Goal: Information Seeking & Learning: Learn about a topic

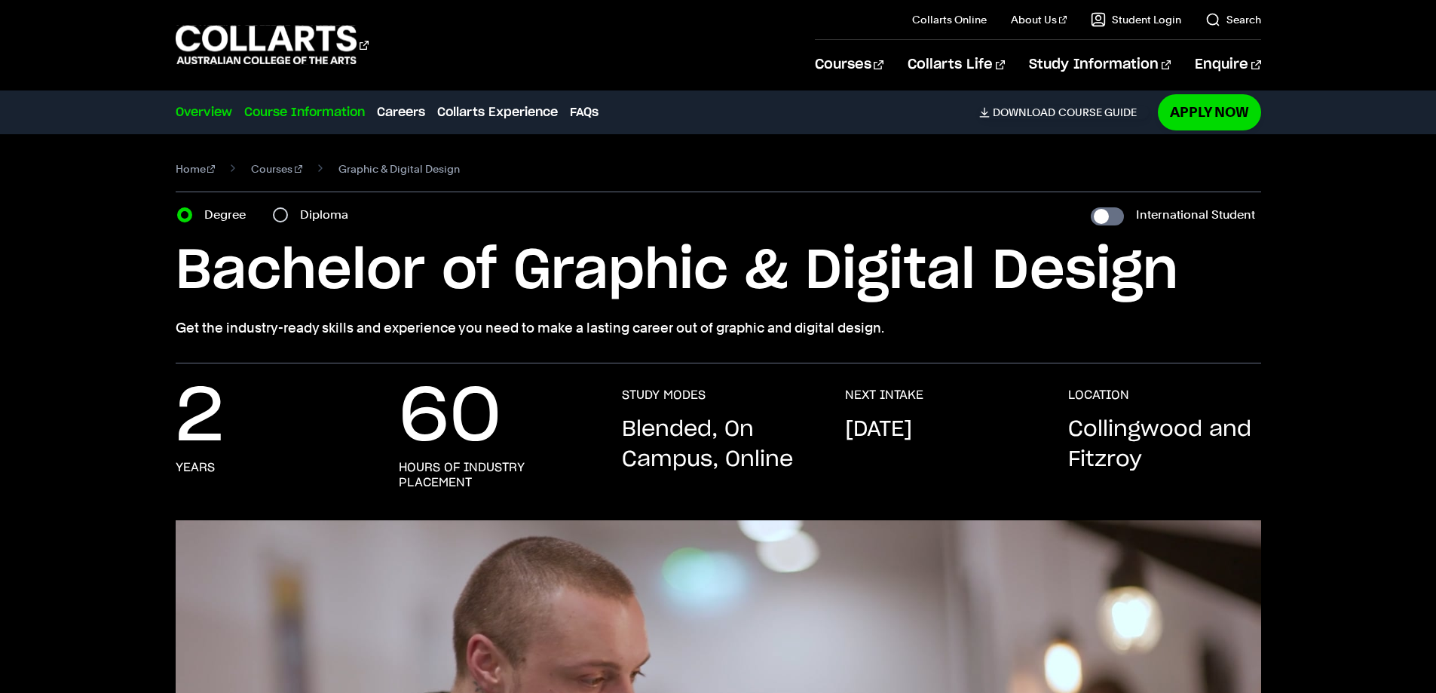
click at [325, 106] on link "Course Information" at bounding box center [304, 112] width 121 height 18
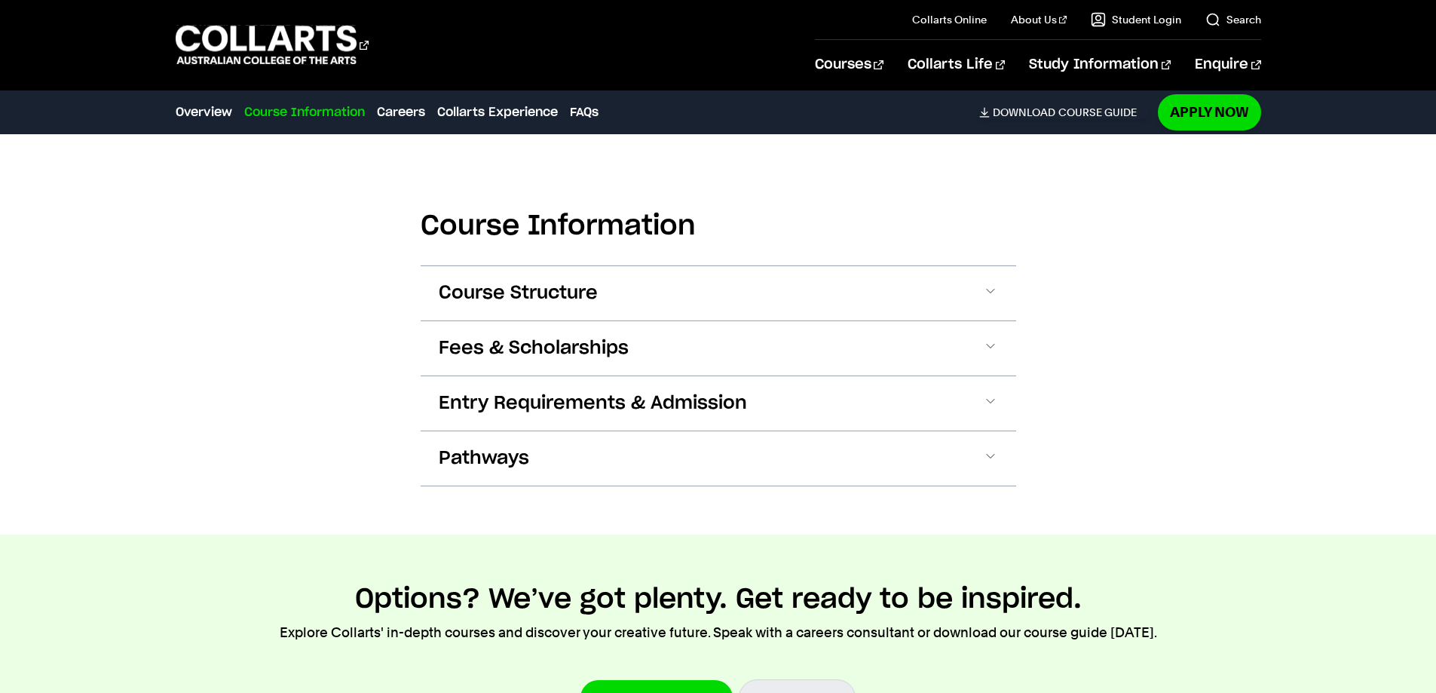
scroll to position [1569, 0]
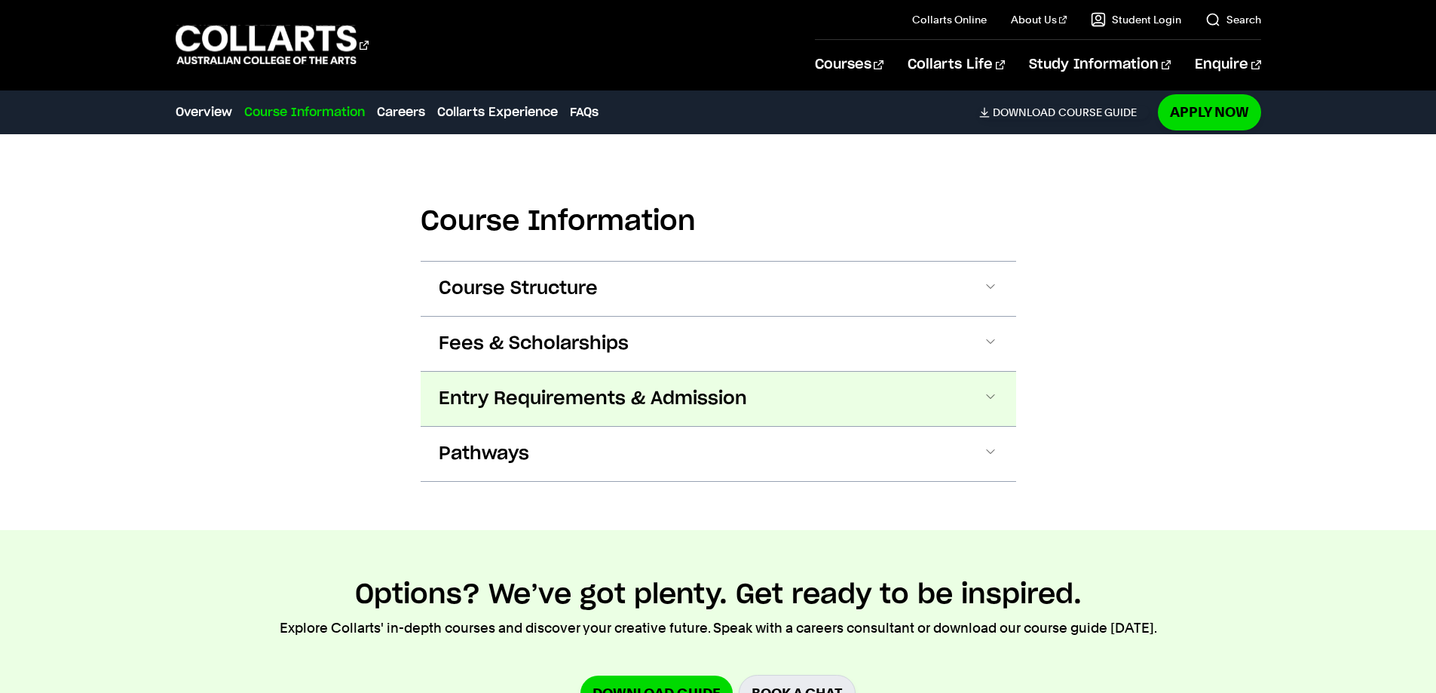
click at [632, 401] on span "Entry Requirements & Admission" at bounding box center [593, 399] width 308 height 24
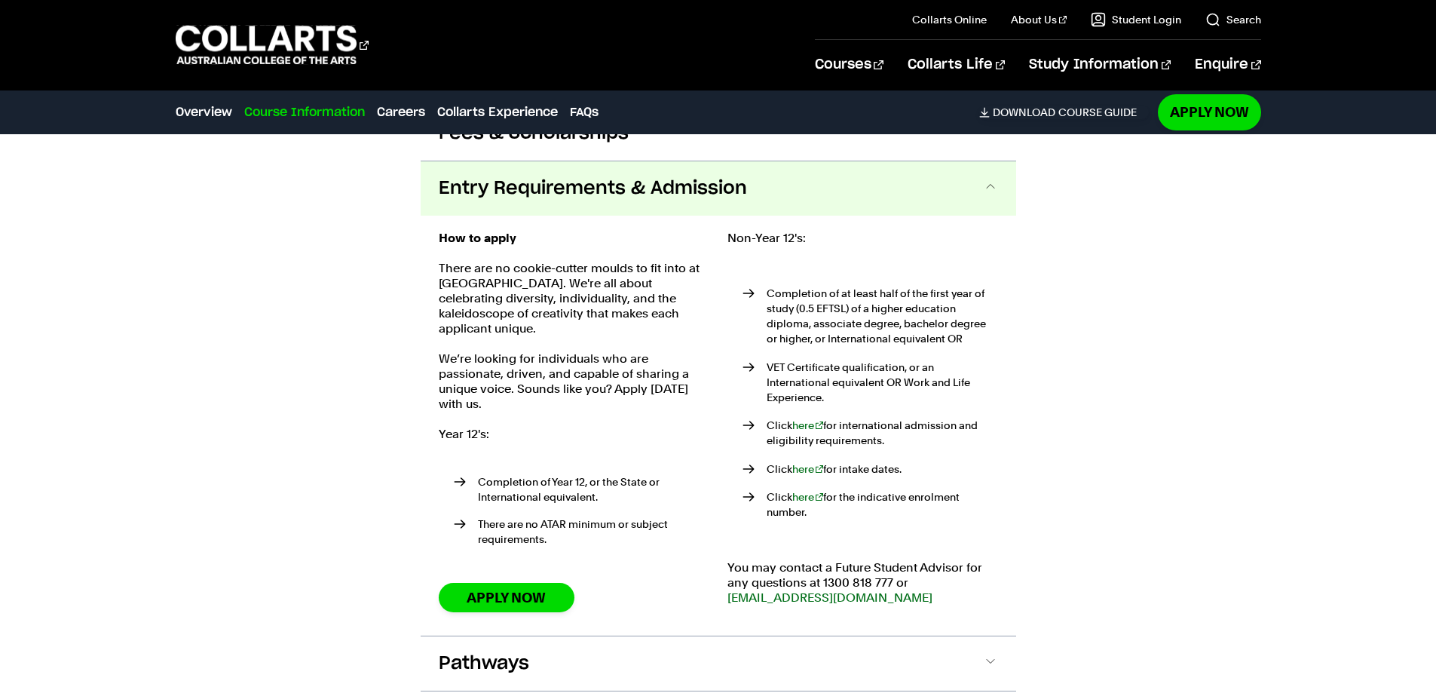
scroll to position [1805, 0]
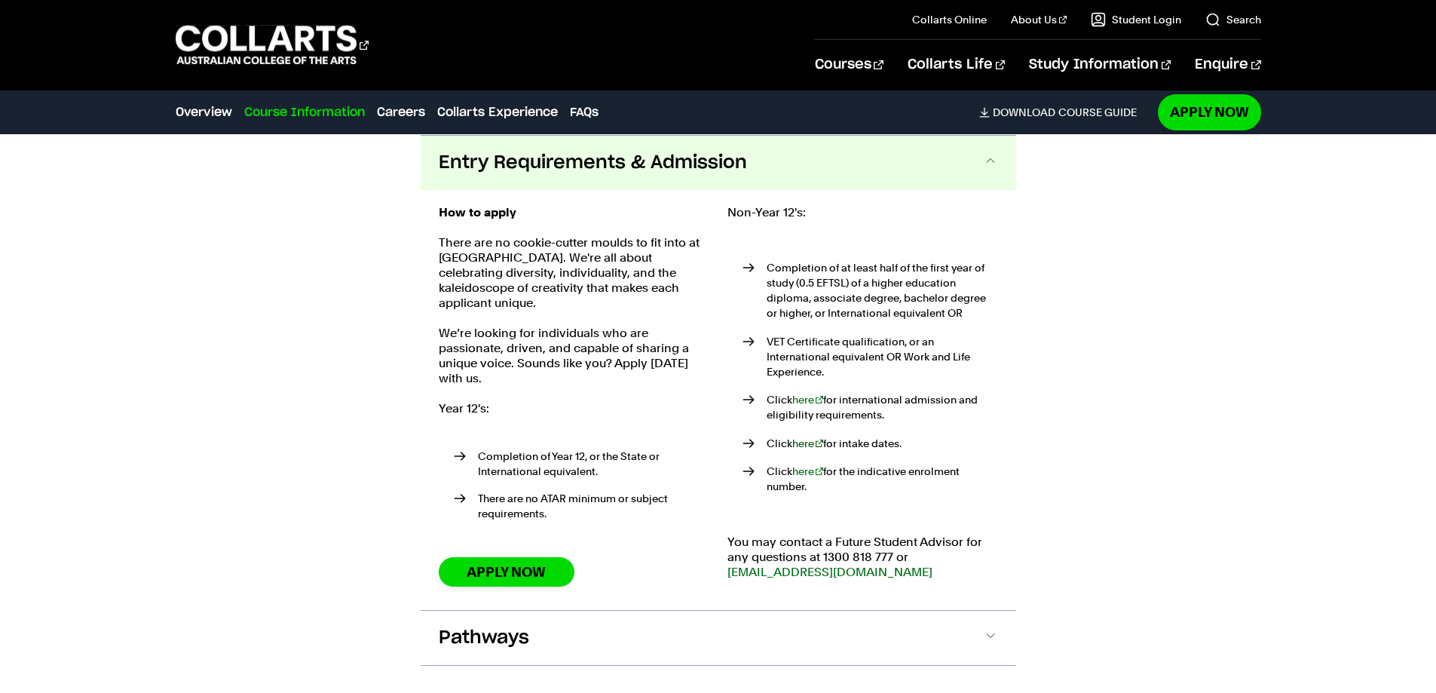
click at [800, 437] on link "here" at bounding box center [808, 443] width 32 height 12
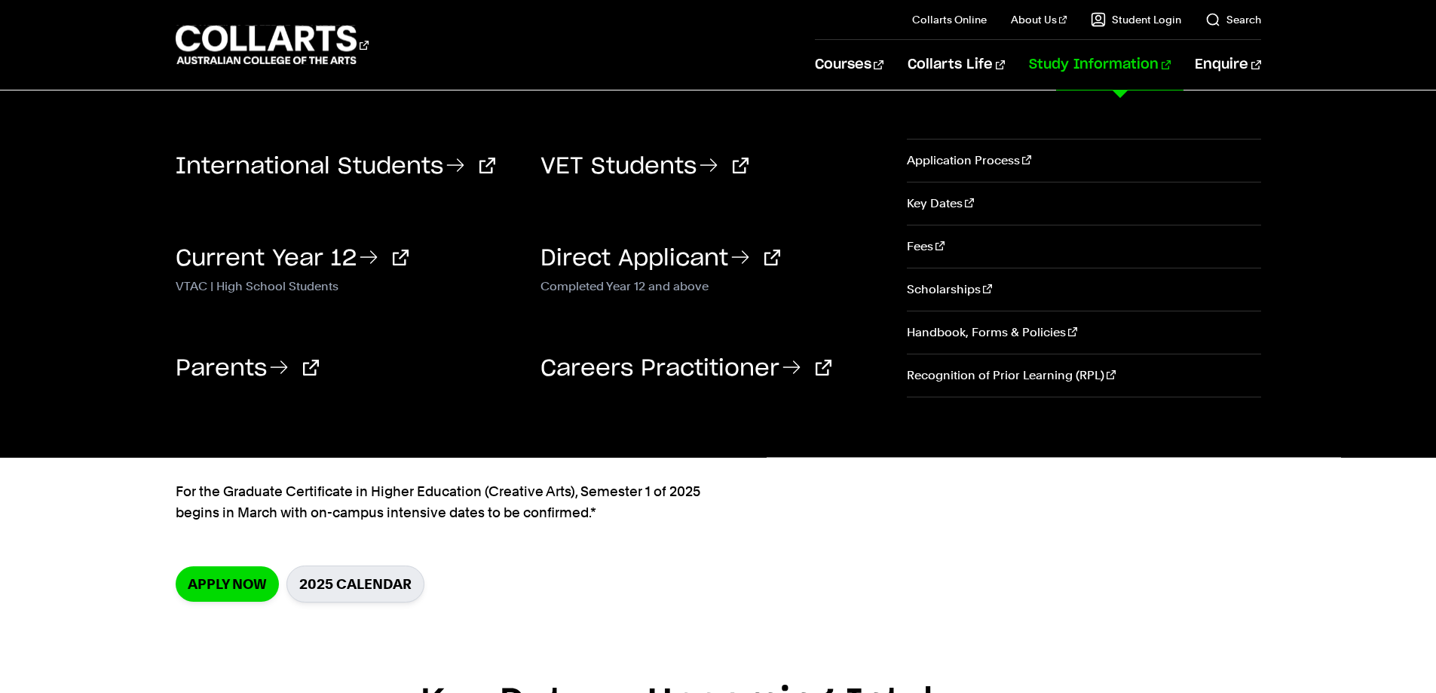
click at [1088, 69] on link "Study Information" at bounding box center [1100, 65] width 142 height 50
